Goal: Task Accomplishment & Management: Manage account settings

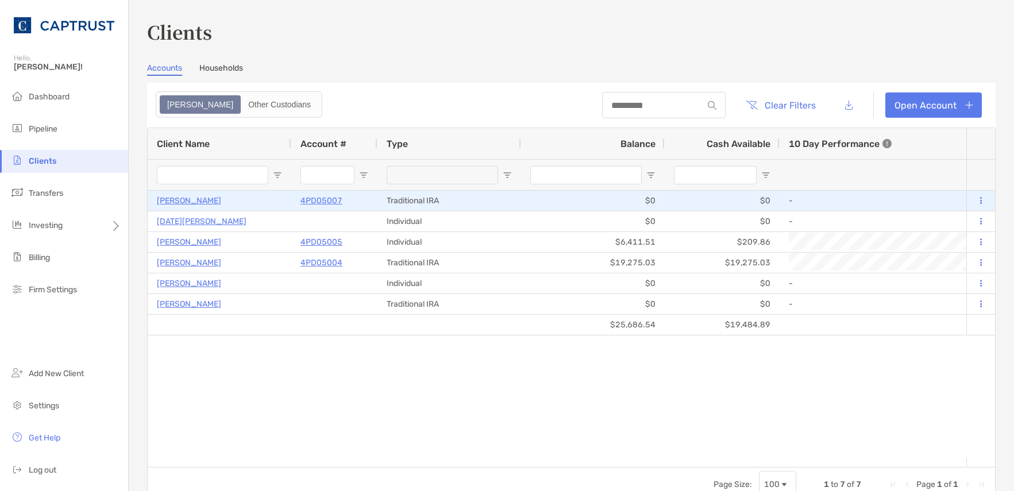
click at [189, 201] on p "[PERSON_NAME]" at bounding box center [189, 201] width 64 height 14
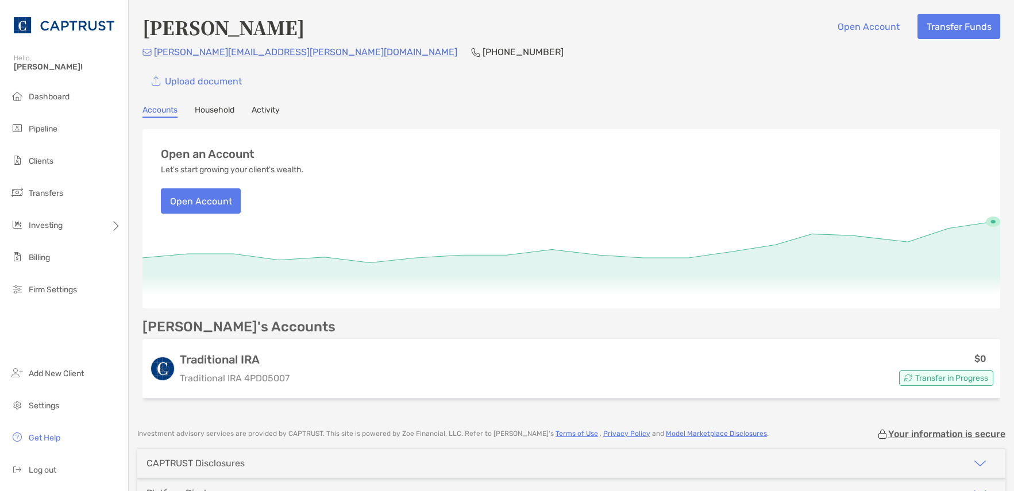
click at [215, 107] on link "Household" at bounding box center [215, 111] width 40 height 13
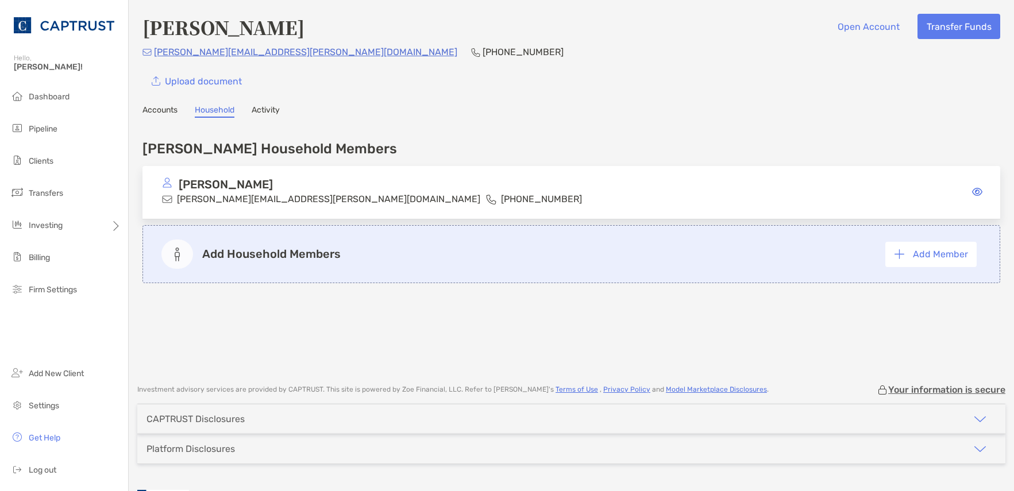
click at [521, 196] on div "[PERSON_NAME] [PERSON_NAME][EMAIL_ADDRESS][PERSON_NAME][DOMAIN_NAME] [PHONE_NUM…" at bounding box center [572, 192] width 858 height 53
click at [276, 110] on link "Activity" at bounding box center [266, 111] width 28 height 13
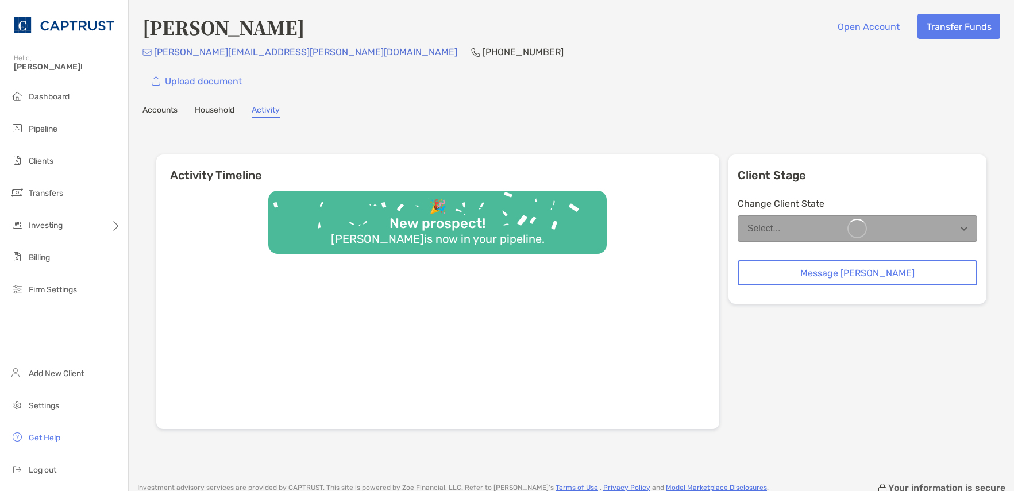
click at [215, 108] on link "Household" at bounding box center [215, 111] width 40 height 13
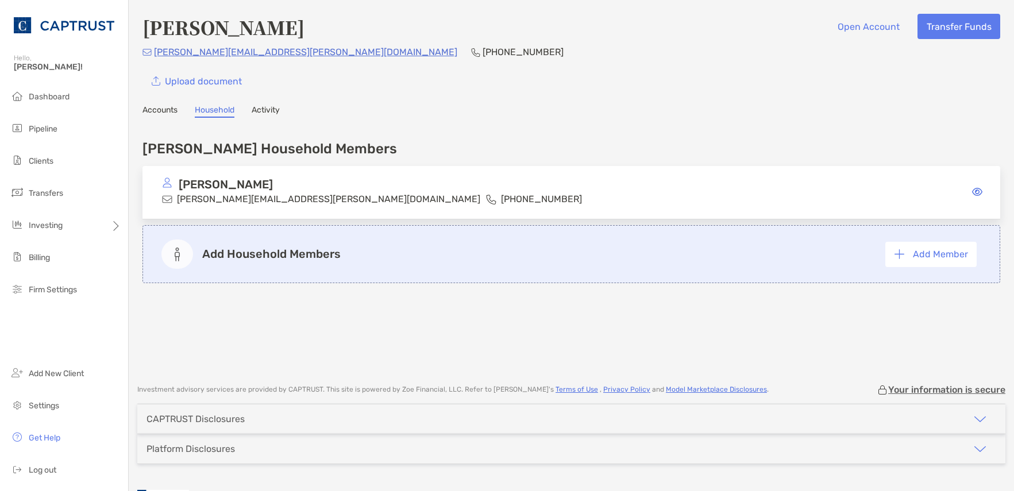
click at [164, 108] on link "Accounts" at bounding box center [160, 111] width 35 height 13
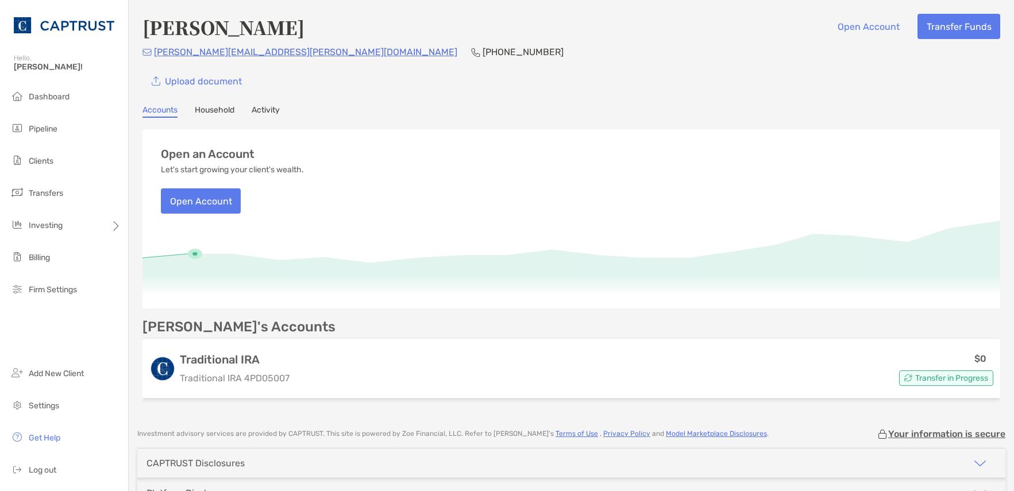
click at [213, 109] on link "Household" at bounding box center [215, 111] width 40 height 13
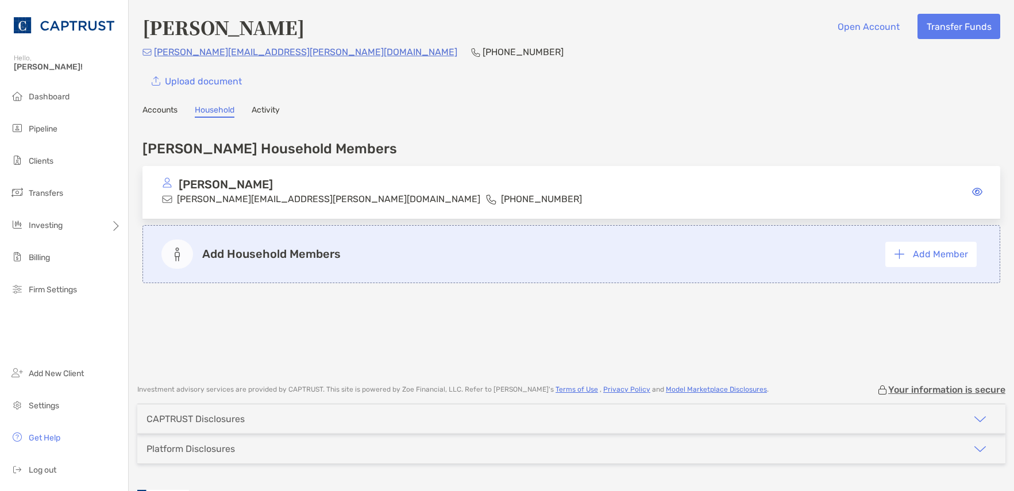
drag, startPoint x: 969, startPoint y: 191, endPoint x: 961, endPoint y: 192, distance: 8.2
click at [972, 191] on icon at bounding box center [977, 191] width 10 height 9
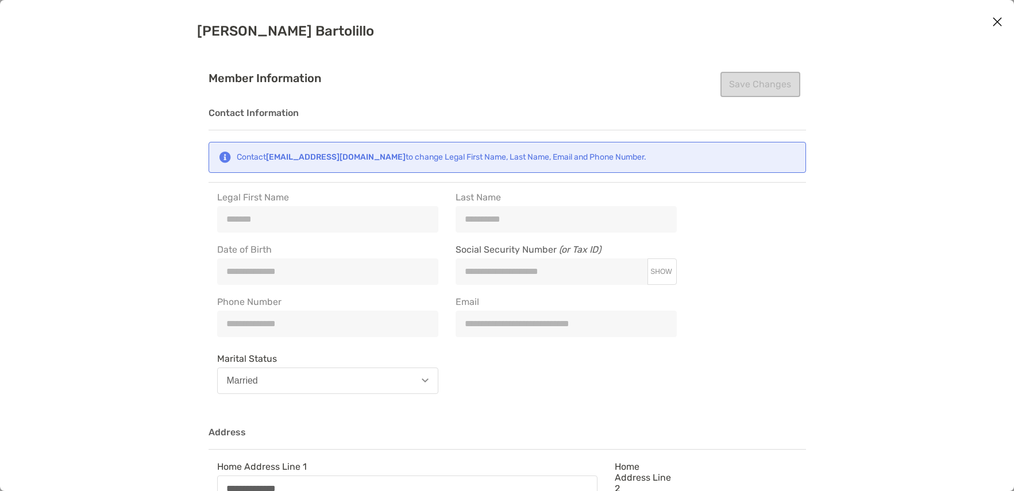
type input "**********"
click at [668, 270] on span "SHOW" at bounding box center [660, 272] width 21 height 8
type input "**********"
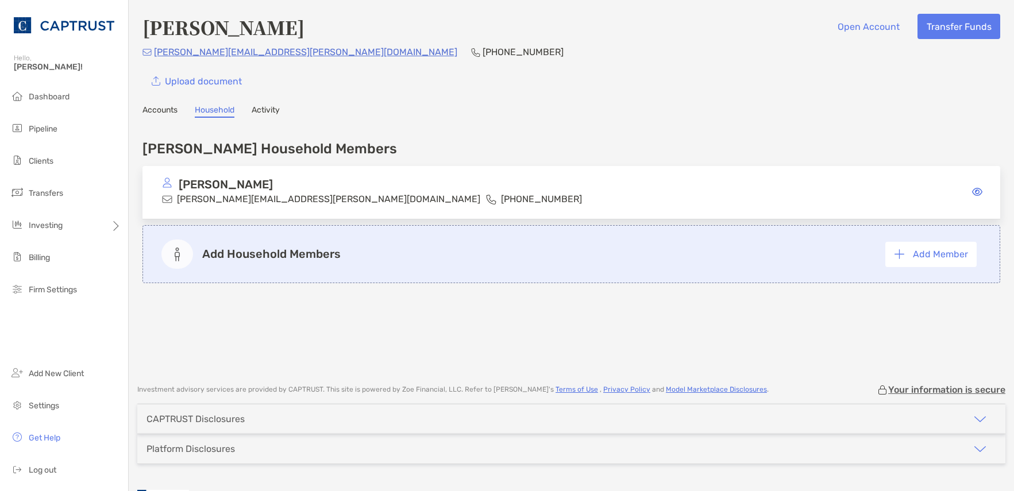
click at [275, 114] on link "Activity" at bounding box center [266, 111] width 28 height 13
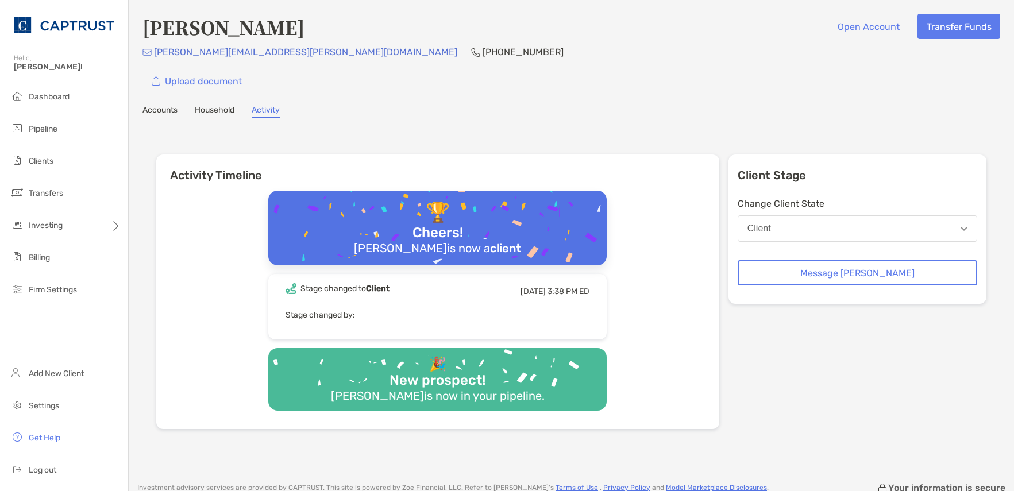
click at [217, 111] on link "Household" at bounding box center [215, 111] width 40 height 13
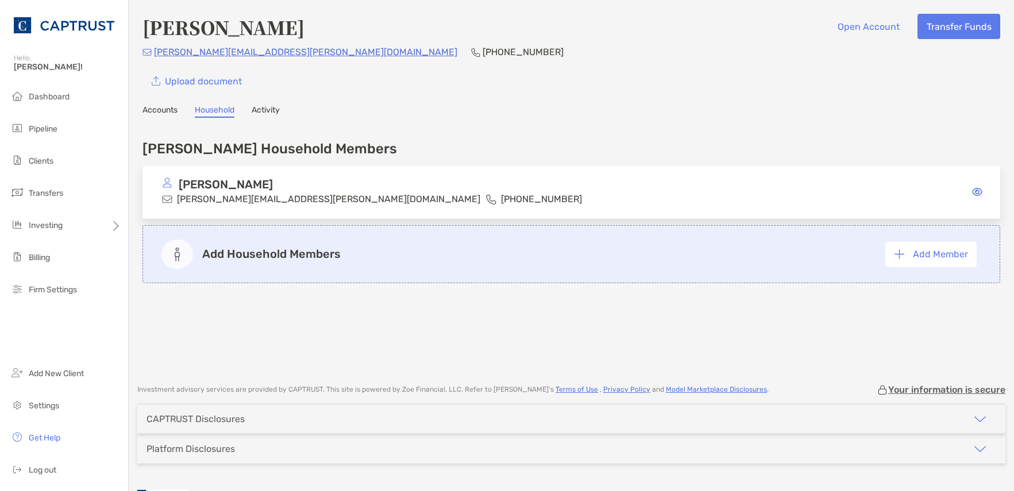
click at [165, 117] on link "Accounts" at bounding box center [160, 111] width 35 height 13
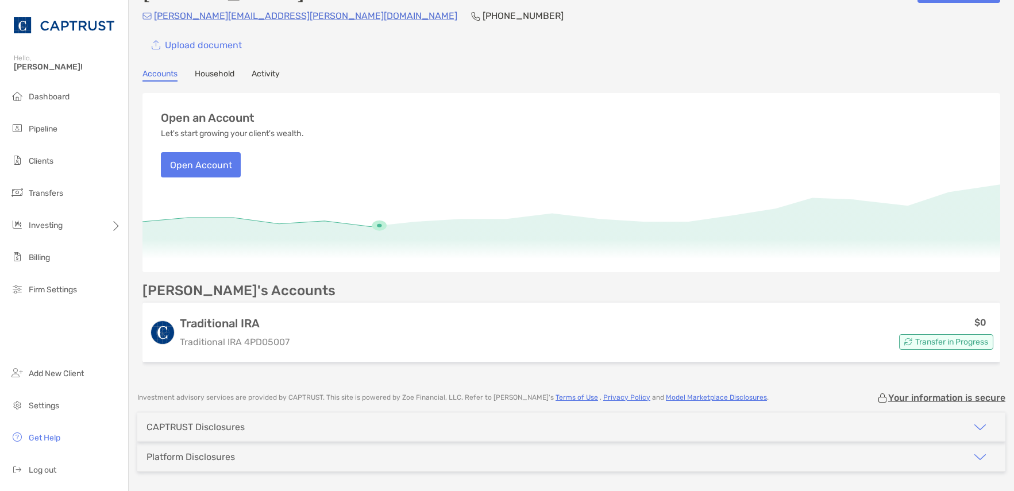
scroll to position [72, 0]
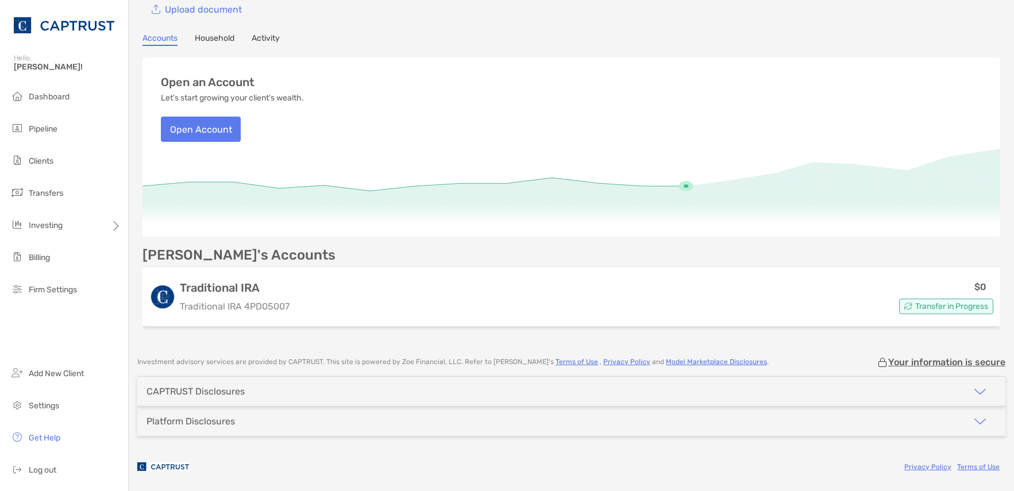
click at [955, 395] on button "button" at bounding box center [980, 391] width 51 height 29
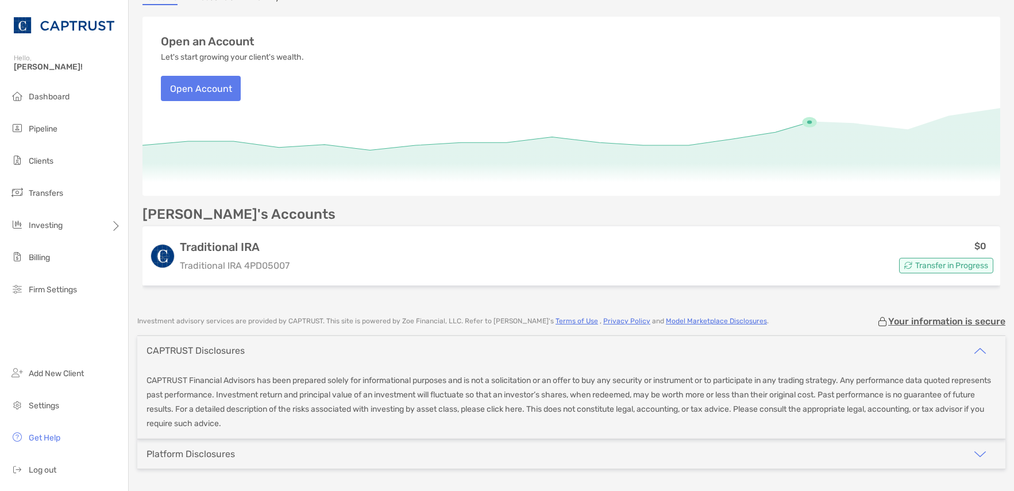
scroll to position [145, 0]
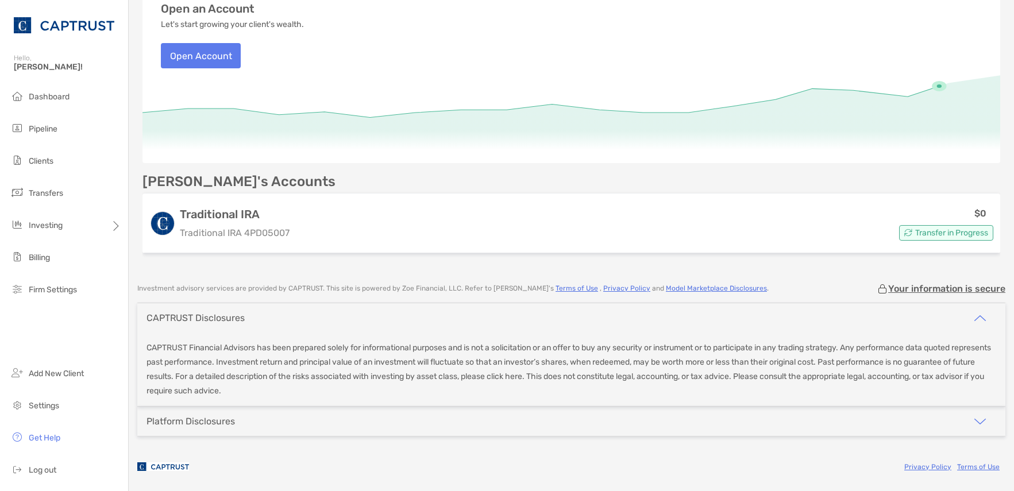
drag, startPoint x: 917, startPoint y: 431, endPoint x: 902, endPoint y: 431, distance: 14.9
click at [917, 430] on div "Platform Disclosures" at bounding box center [571, 421] width 868 height 29
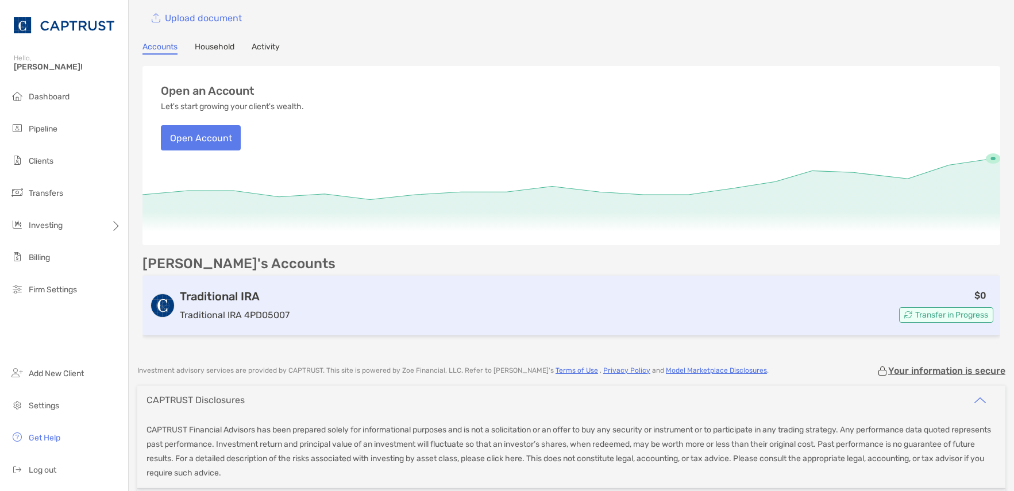
scroll to position [0, 0]
